Goal: Information Seeking & Learning: Learn about a topic

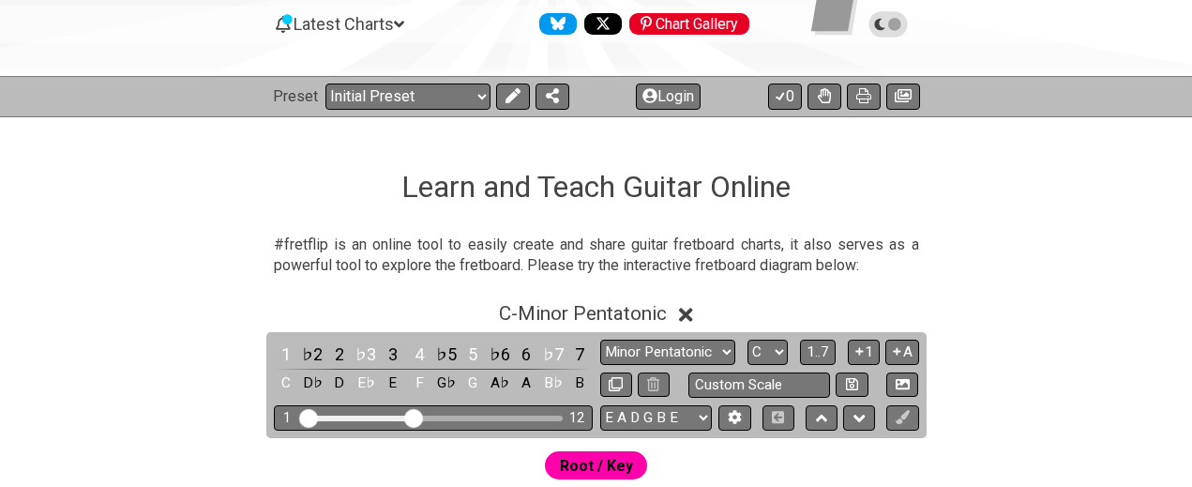
scroll to position [190, 0]
click at [655, 105] on button "Login" at bounding box center [668, 96] width 65 height 26
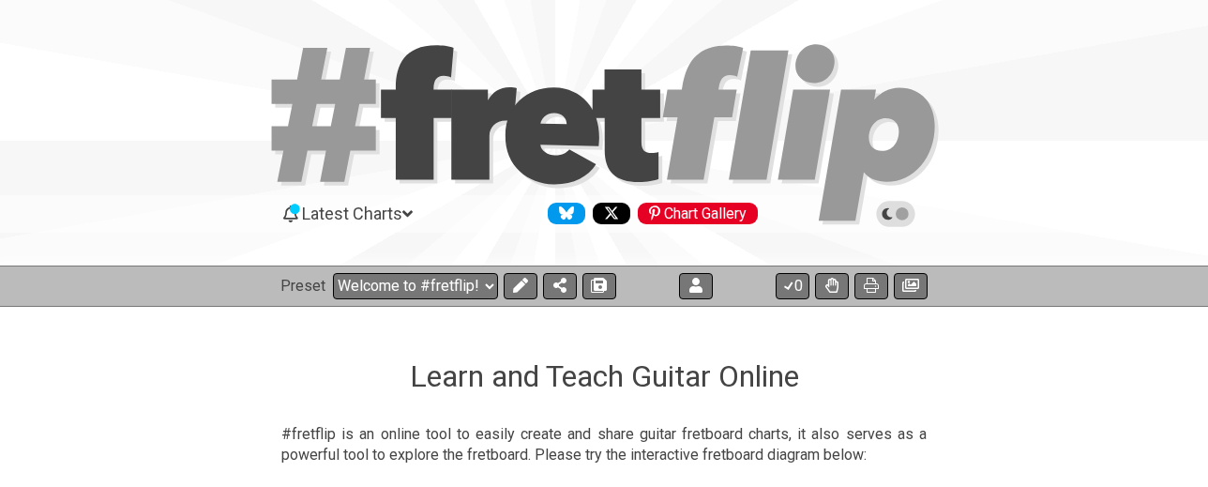
select select "C"
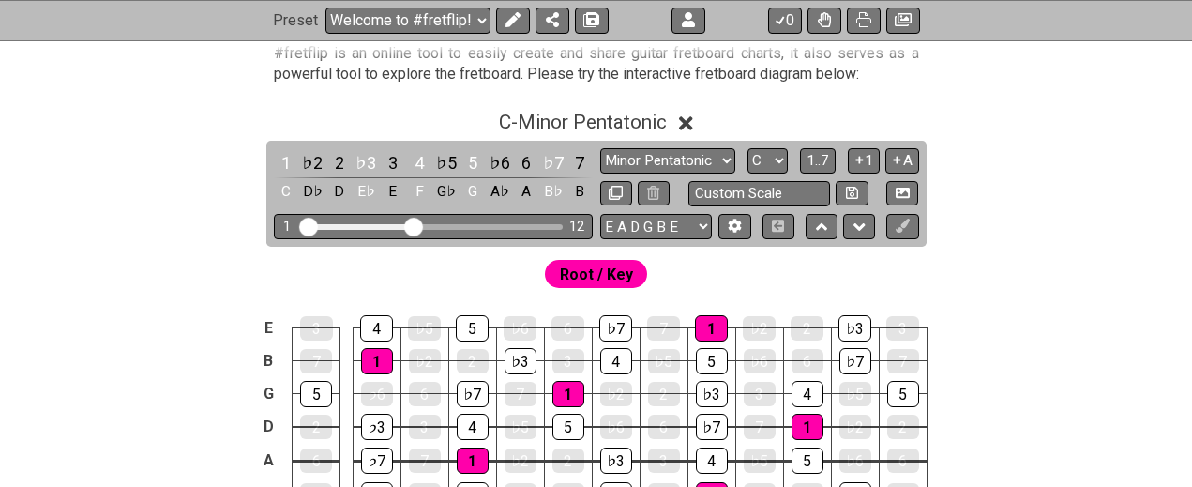
scroll to position [382, 0]
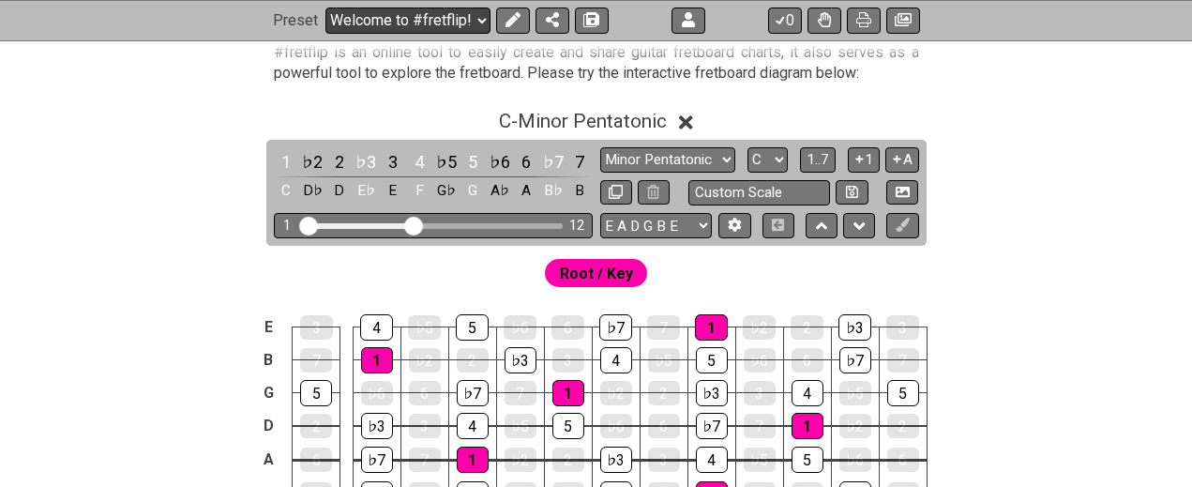
click at [325, 8] on select "Welcome to #fretflip! Initial Preset Custom Preset C major / A minor scales I N…" at bounding box center [407, 21] width 165 height 26
click option "Minor Pentatonic" at bounding box center [0, 0] width 0 height 0
select select "/minor-pentatonic"
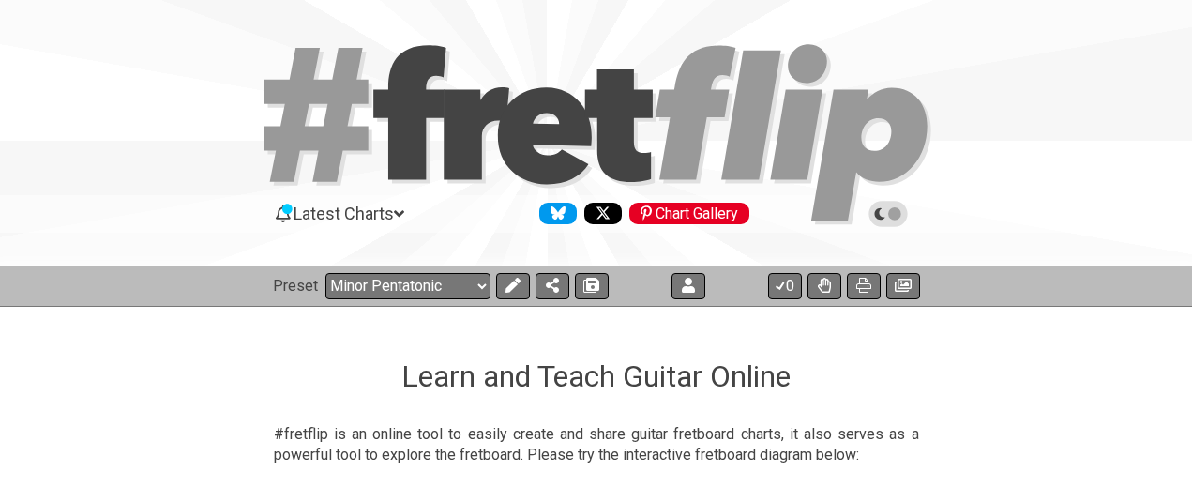
select select "C"
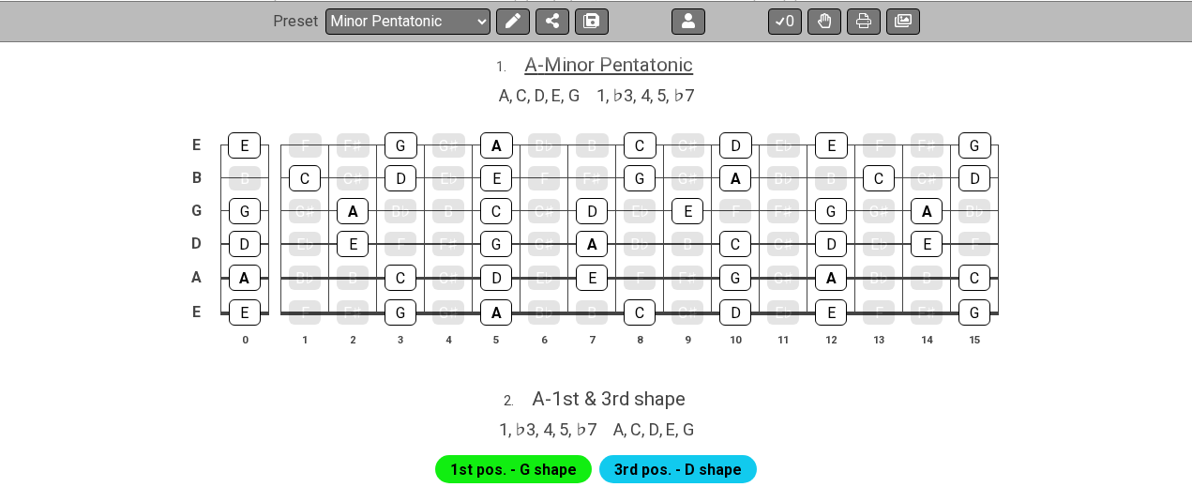
scroll to position [479, 0]
click at [536, 66] on span "A - Minor Pentatonic" at bounding box center [608, 65] width 169 height 23
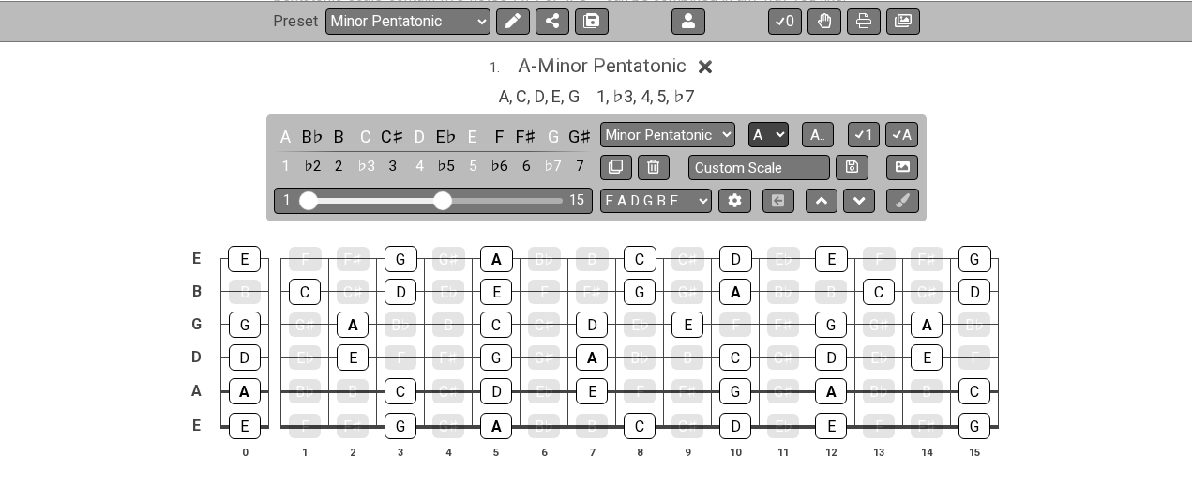
click at [749, 122] on select "A♭ A A♯ B♭ B C C♯ D♭ D D♯ E♭ E F F♯ G♭ G G♯" at bounding box center [769, 134] width 40 height 25
select select "C#"
click option "C♯" at bounding box center [0, 0] width 0 height 0
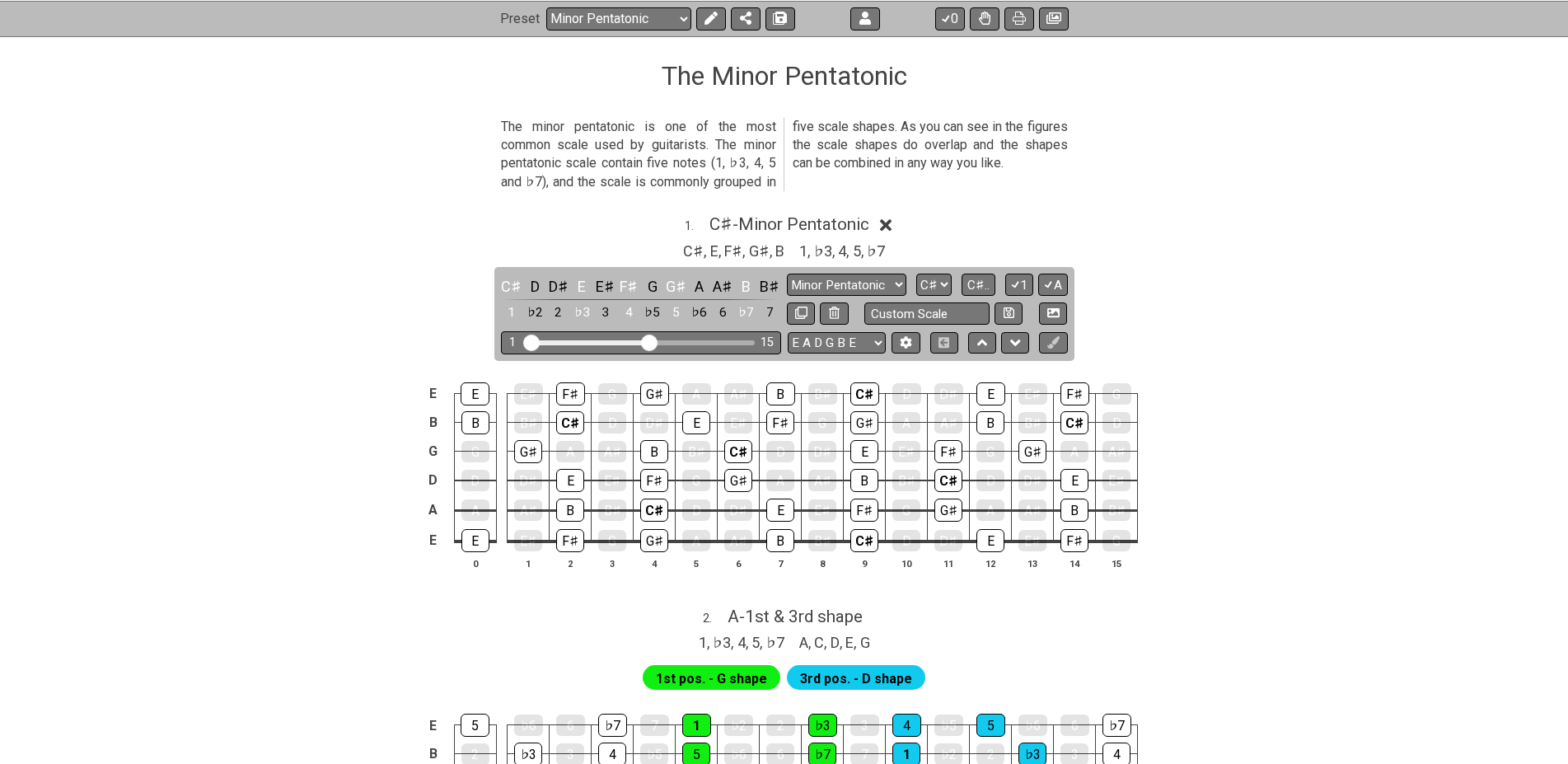
scroll to position [254, 0]
click at [892, 225] on icon at bounding box center [886, 226] width 12 height 12
